Goal: Transaction & Acquisition: Purchase product/service

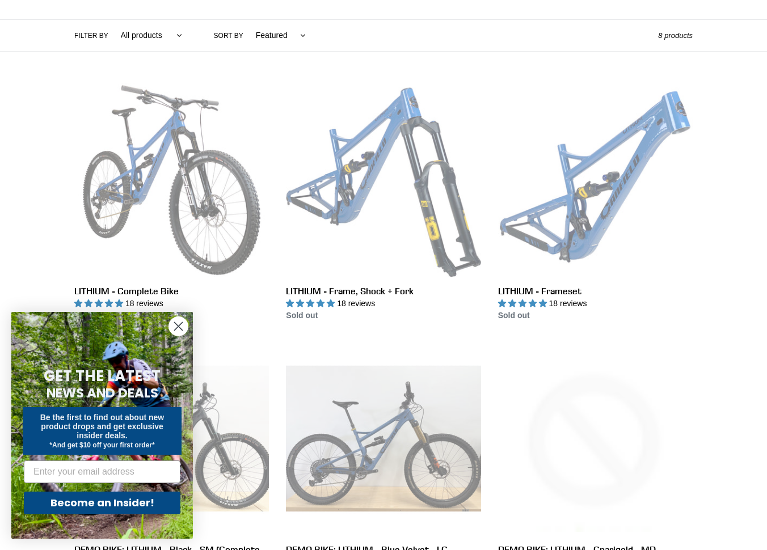
scroll to position [261, 0]
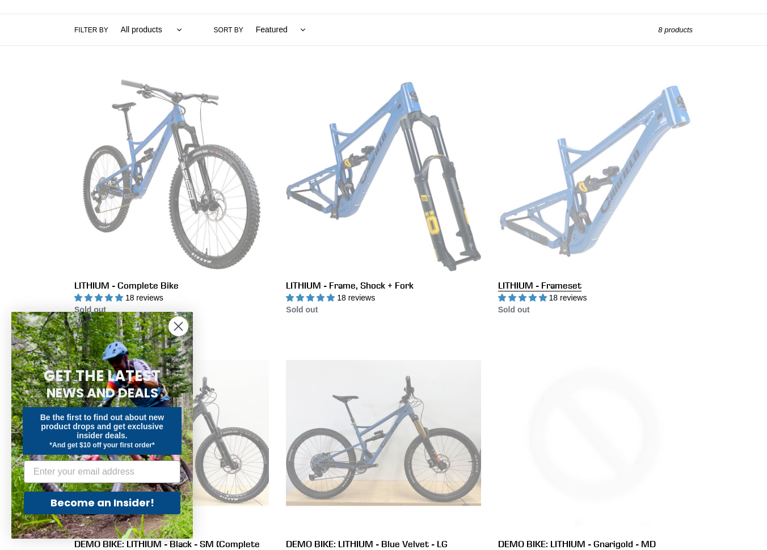
click at [594, 156] on link "LITHIUM - Frameset" at bounding box center [595, 196] width 194 height 239
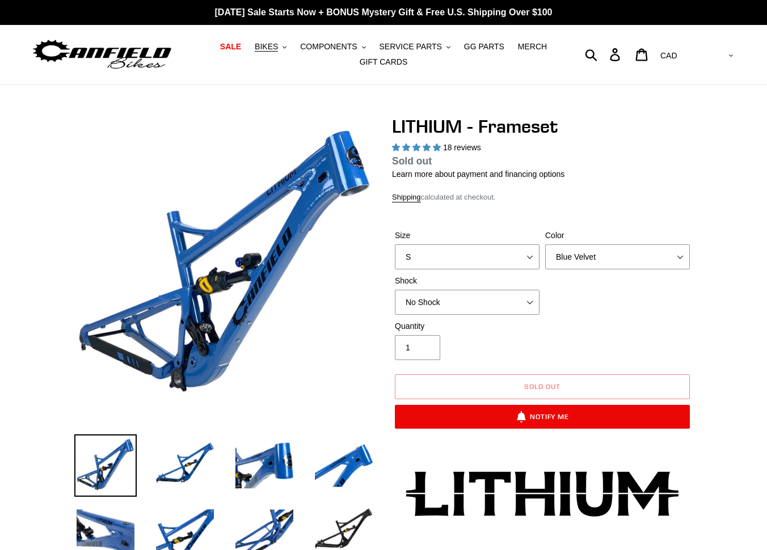
select select "highest-rating"
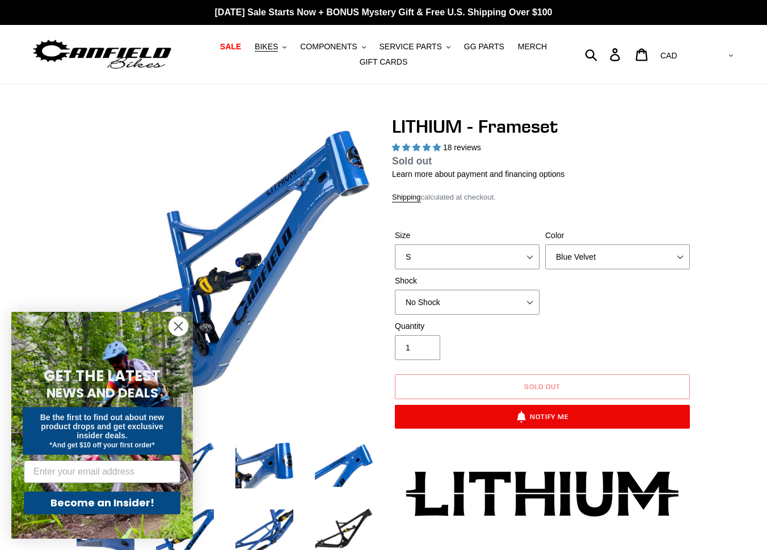
click at [181, 325] on circle "Close dialog" at bounding box center [178, 326] width 19 height 19
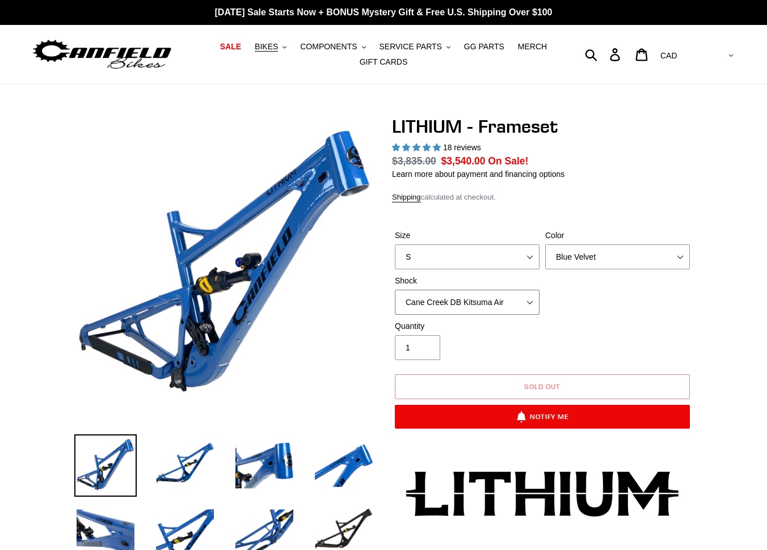
select select "Cane Creek DB Kitsuma Coil"
select select "L"
select select "Stealth Black"
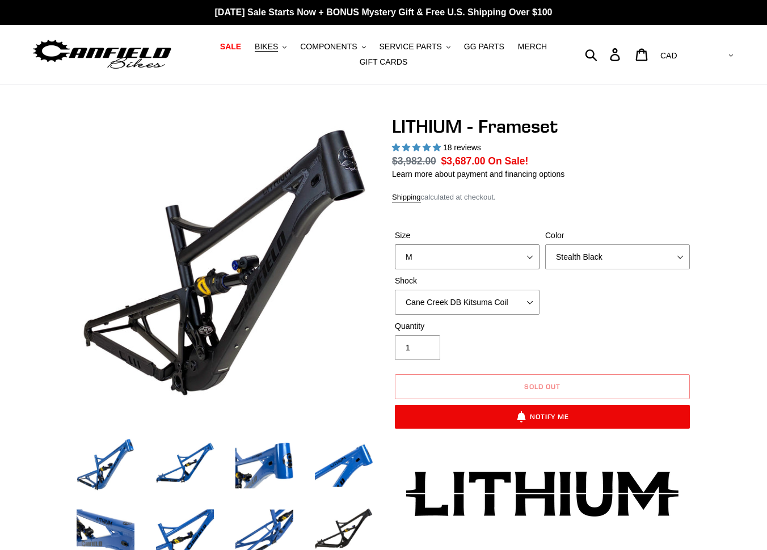
select select "S"
click at [616, 322] on div "Quantity 1" at bounding box center [542, 342] width 301 height 45
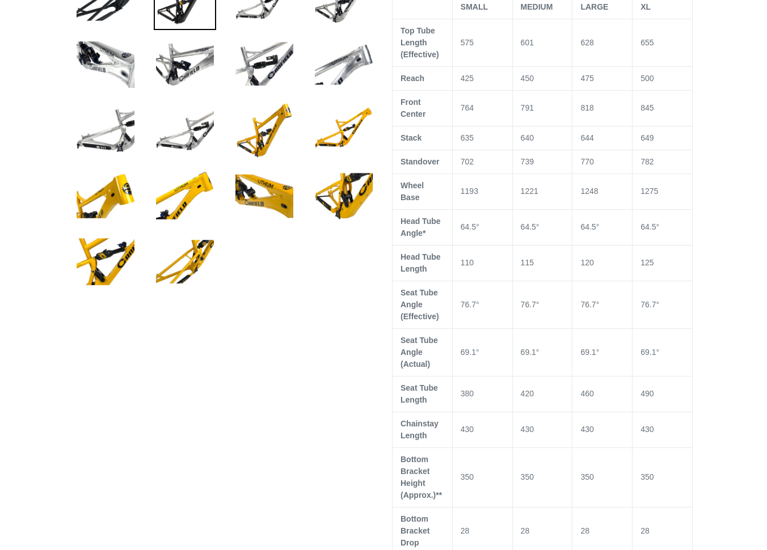
scroll to position [636, 0]
